Goal: Obtain resource: Obtain resource

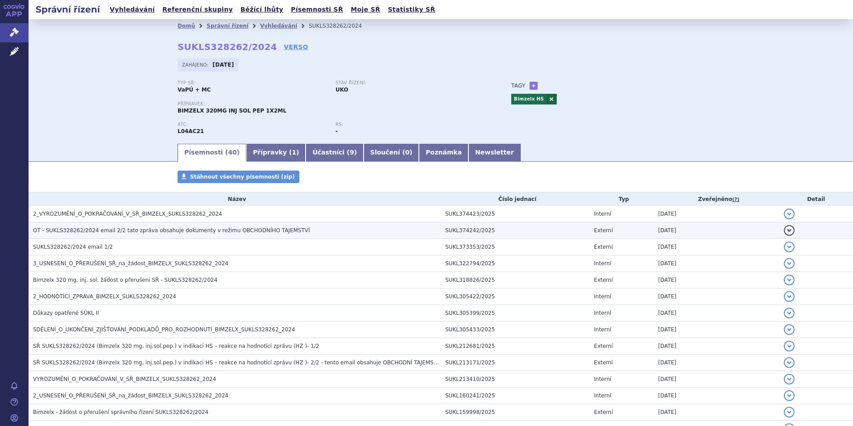
click at [107, 233] on span "OT - SUKLS328262/2024 email 2/2 tato zpráva obsahuje dokumenty v režimu OBCHODN…" at bounding box center [171, 230] width 277 height 6
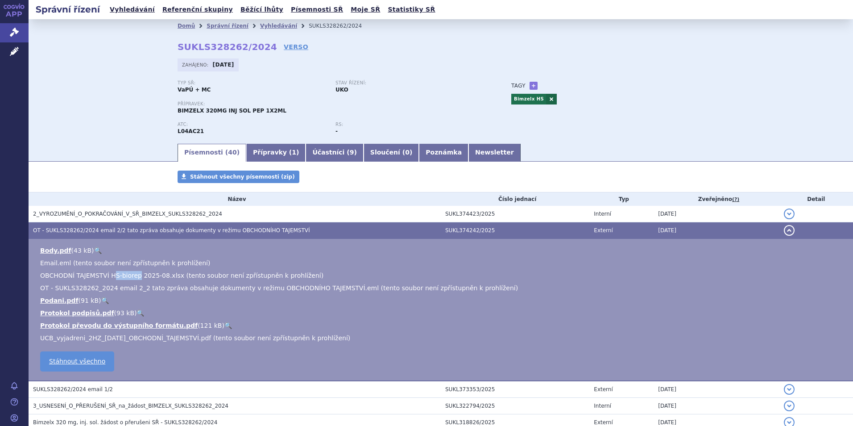
drag, startPoint x: 112, startPoint y: 275, endPoint x: 134, endPoint y: 274, distance: 22.3
click at [134, 274] on span "OBCHODNÍ TAJEMSTVÍ HS-biorep 2025-08.xlsx (tento soubor není zpřístupněn k proh…" at bounding box center [181, 275] width 283 height 7
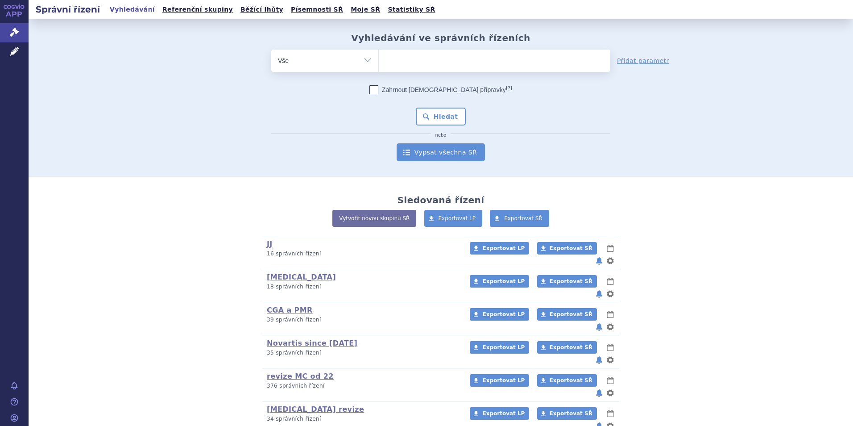
click at [427, 150] on link "Vypsat všechna SŘ" at bounding box center [441, 152] width 88 height 18
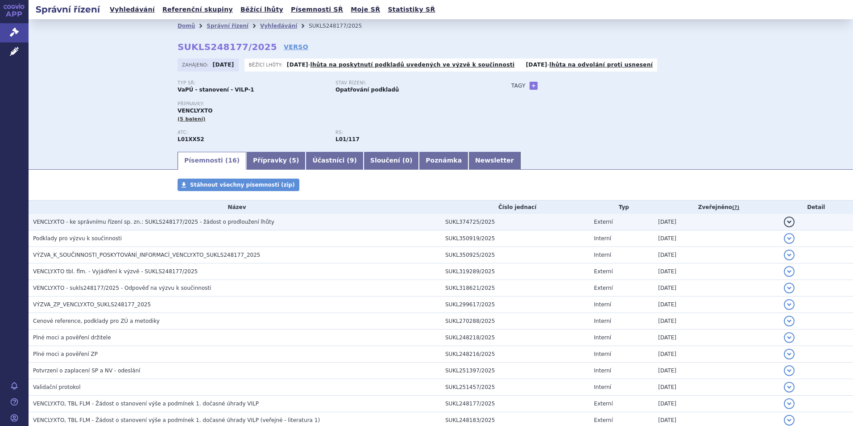
click at [124, 222] on span "VENCLYXTO - ke správnímu řízení sp. zn.: SUKLS248177/2025 - žádost o prodloužen…" at bounding box center [153, 222] width 241 height 6
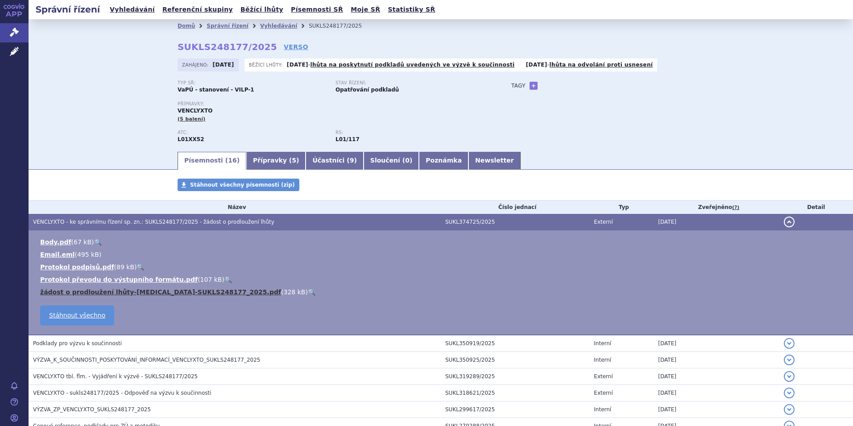
click at [109, 294] on link "žádost o prodloužení lhůty-venetoclax-SUKLS248177_2025.pdf" at bounding box center [160, 291] width 241 height 7
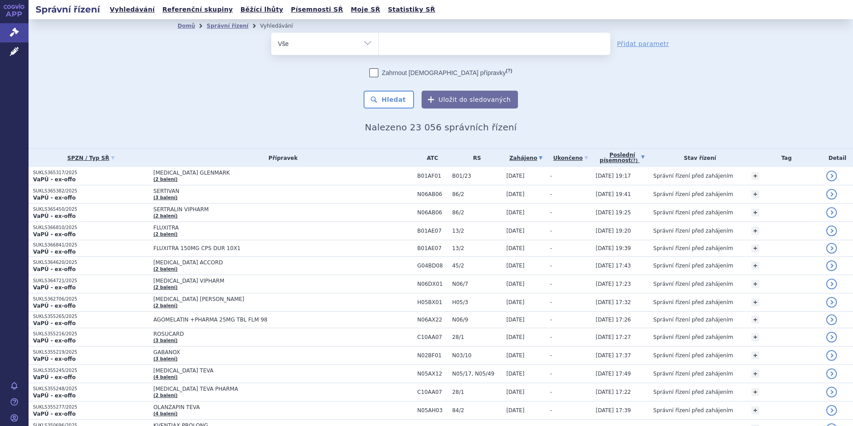
click at [634, 160] on link "Poslední písemnost (?)" at bounding box center [622, 158] width 53 height 18
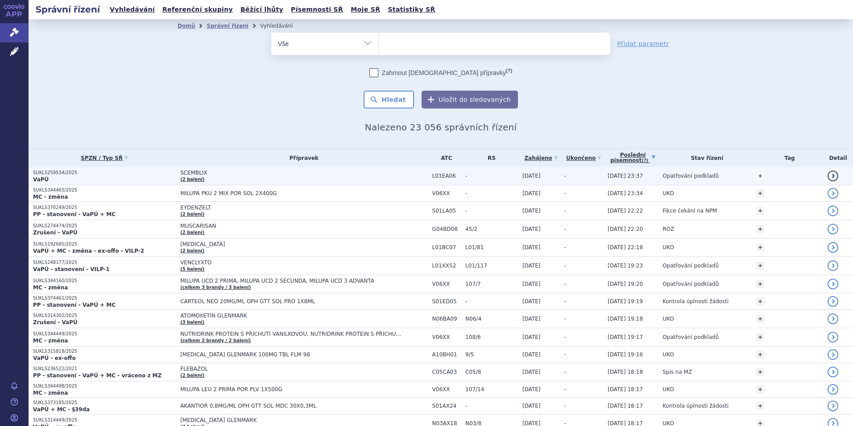
click at [765, 176] on link "+" at bounding box center [761, 176] width 8 height 8
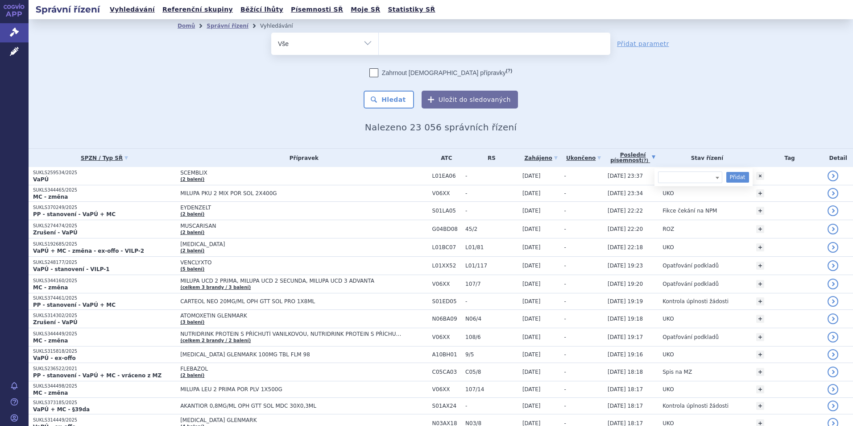
click at [750, 94] on div "Domů Správní řízení Vyhledávání Vyhledávání ve správních řízeních odstranit Vše…" at bounding box center [441, 83] width 825 height 129
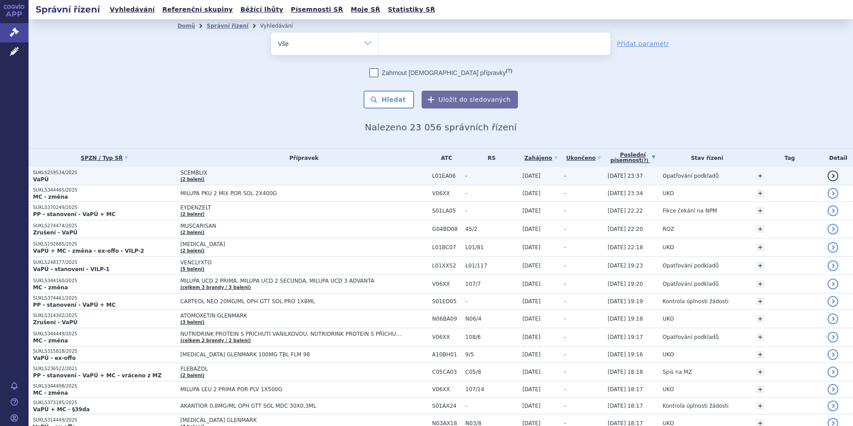
click at [599, 183] on td "-" at bounding box center [582, 176] width 44 height 18
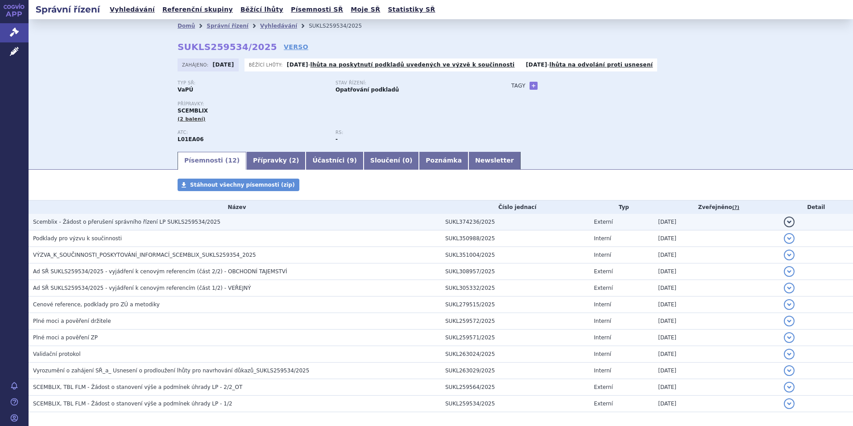
click at [118, 221] on span "Scemblix - Žádost o přerušení správního řízení LP SUKLS259534/2025" at bounding box center [126, 222] width 187 height 6
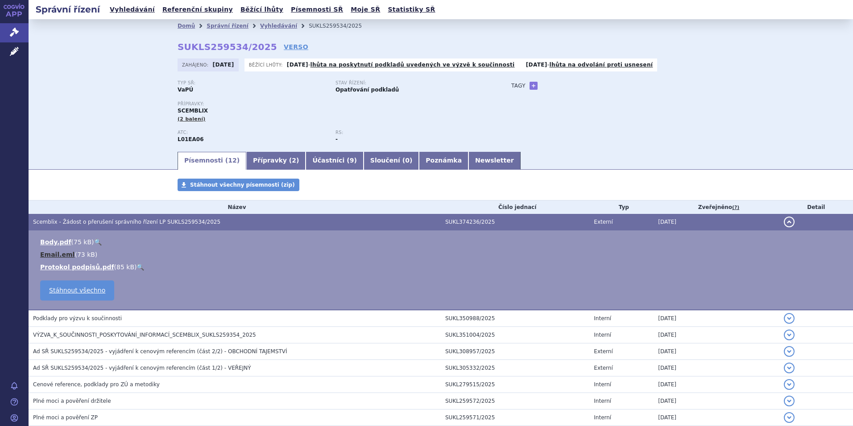
click at [67, 255] on link "Email.eml" at bounding box center [57, 254] width 34 height 7
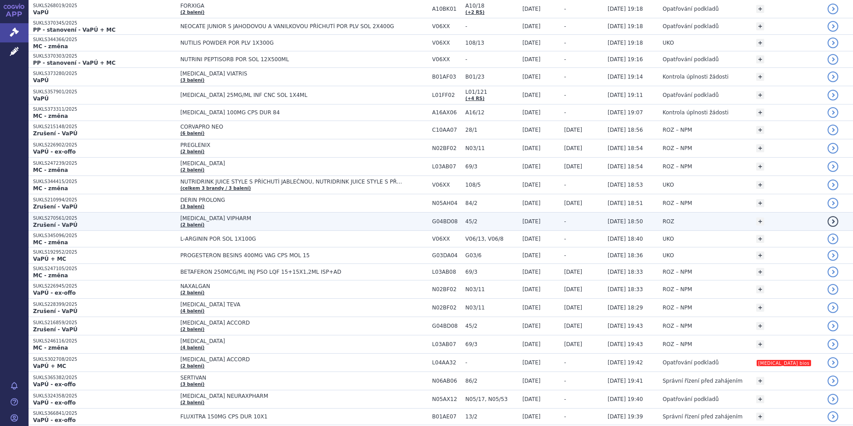
scroll to position [848, 0]
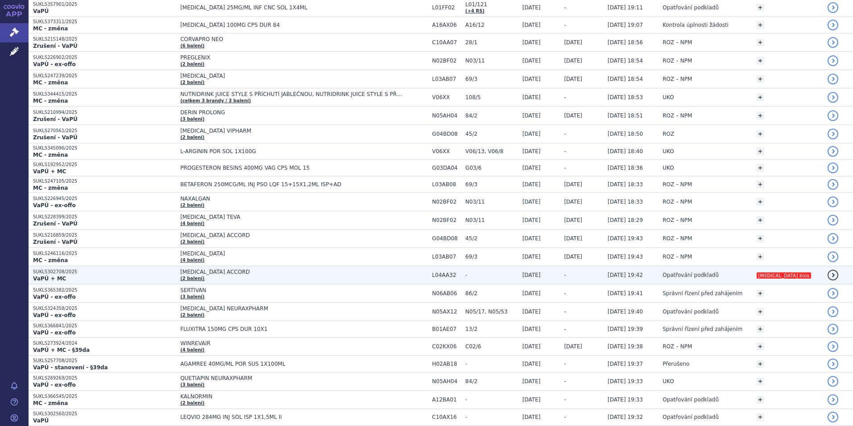
click at [275, 273] on span "[MEDICAL_DATA] ACCORD" at bounding box center [291, 272] width 223 height 6
